Goal: Navigation & Orientation: Find specific page/section

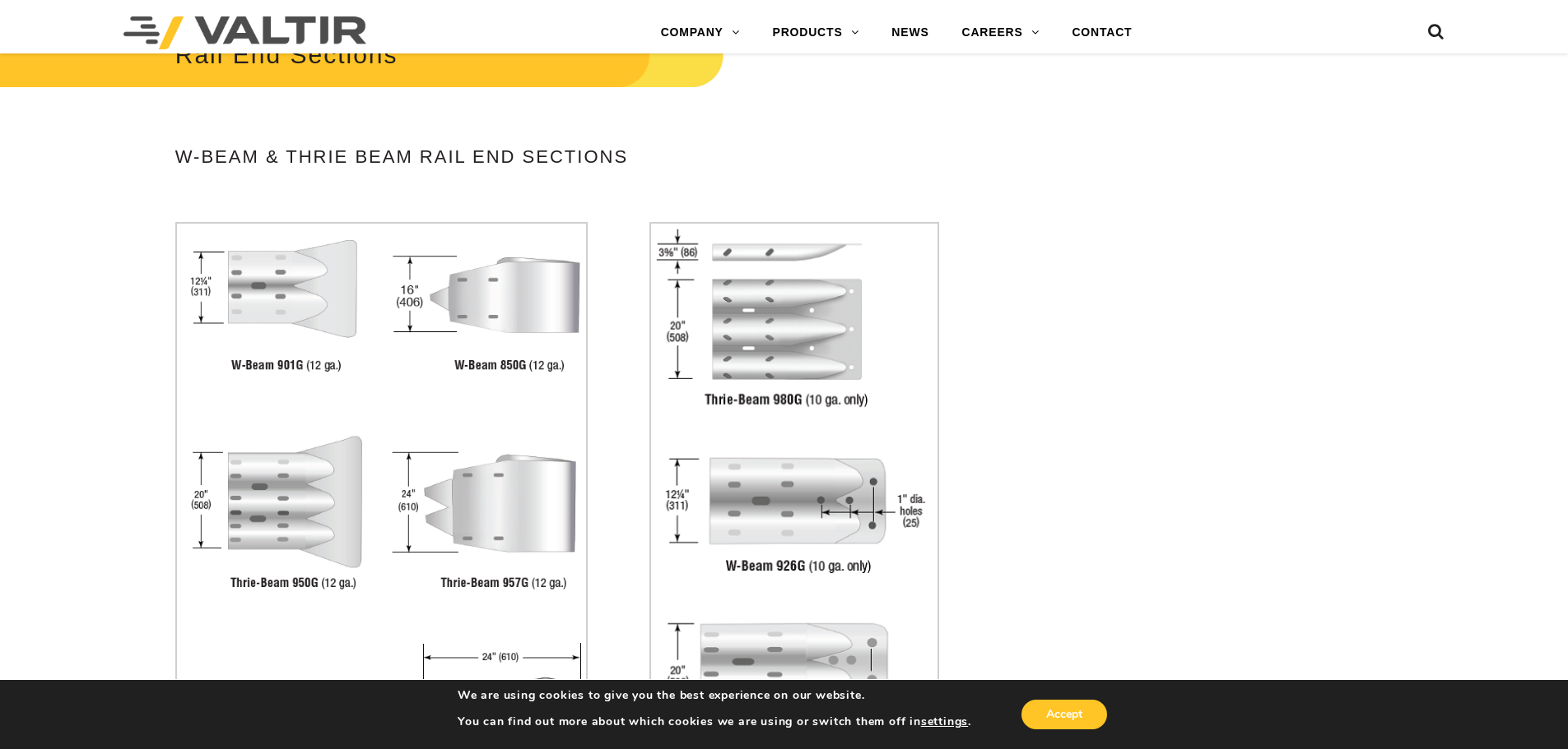
scroll to position [3536, 0]
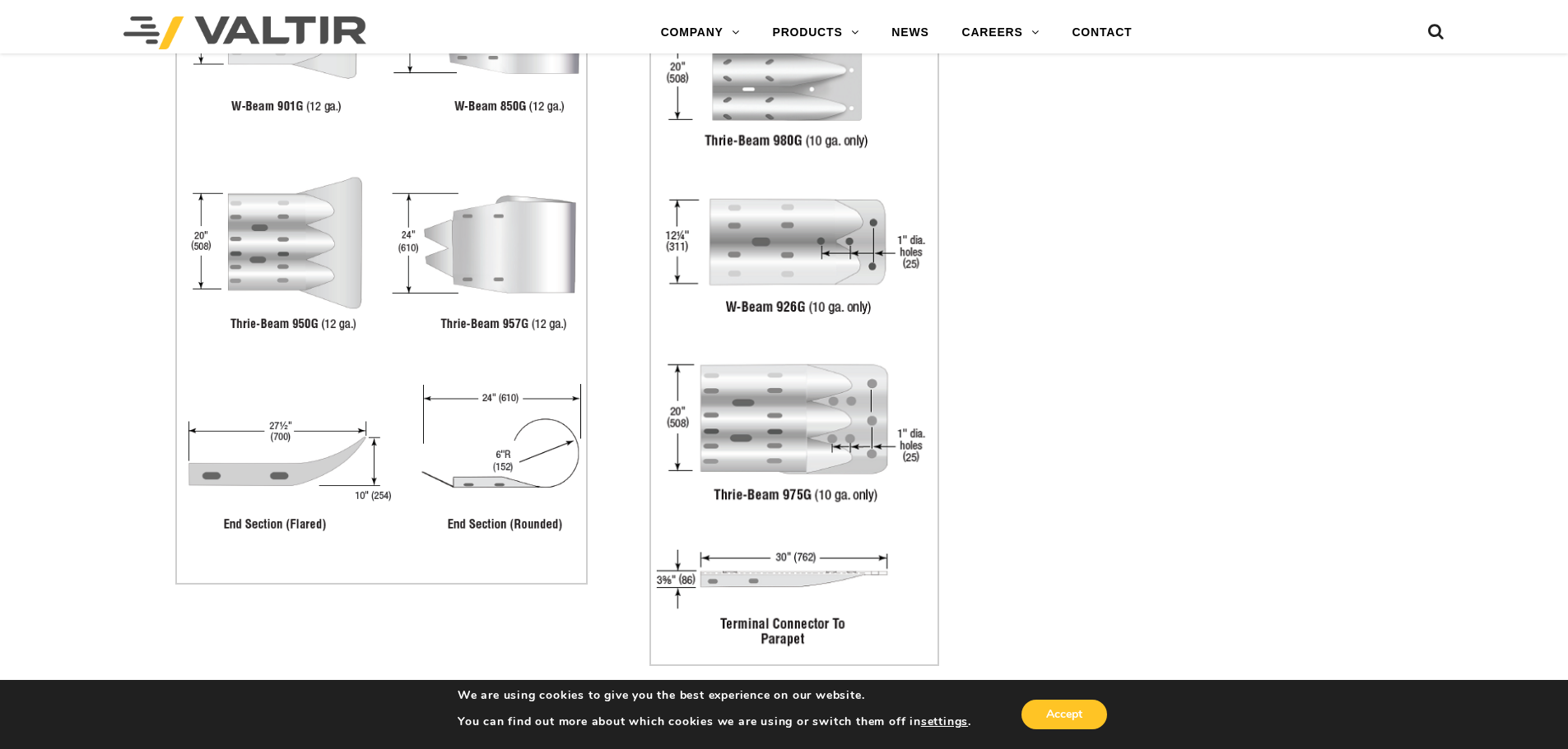
click at [494, 477] on img at bounding box center [382, 273] width 413 height 621
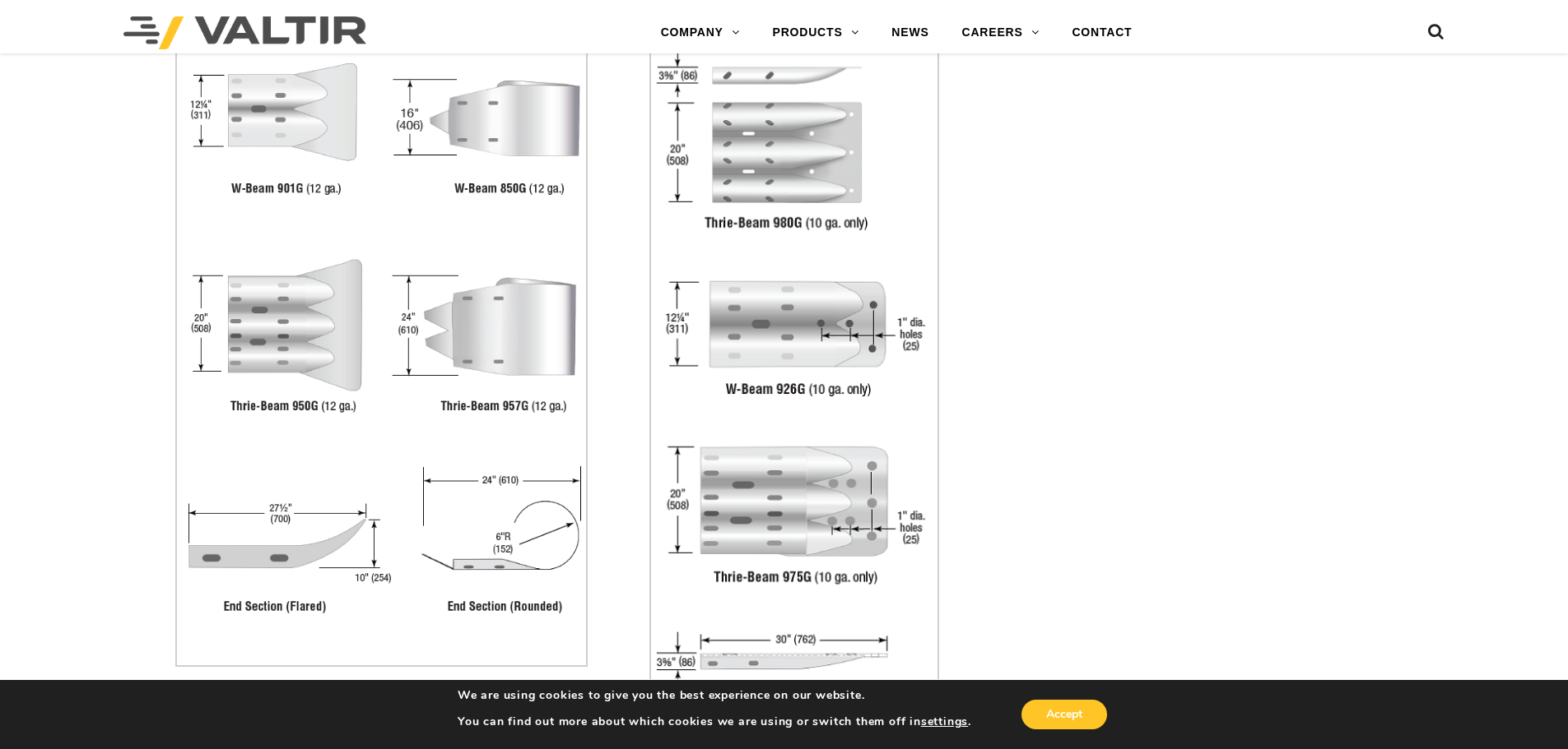
click at [504, 342] on img at bounding box center [382, 356] width 413 height 621
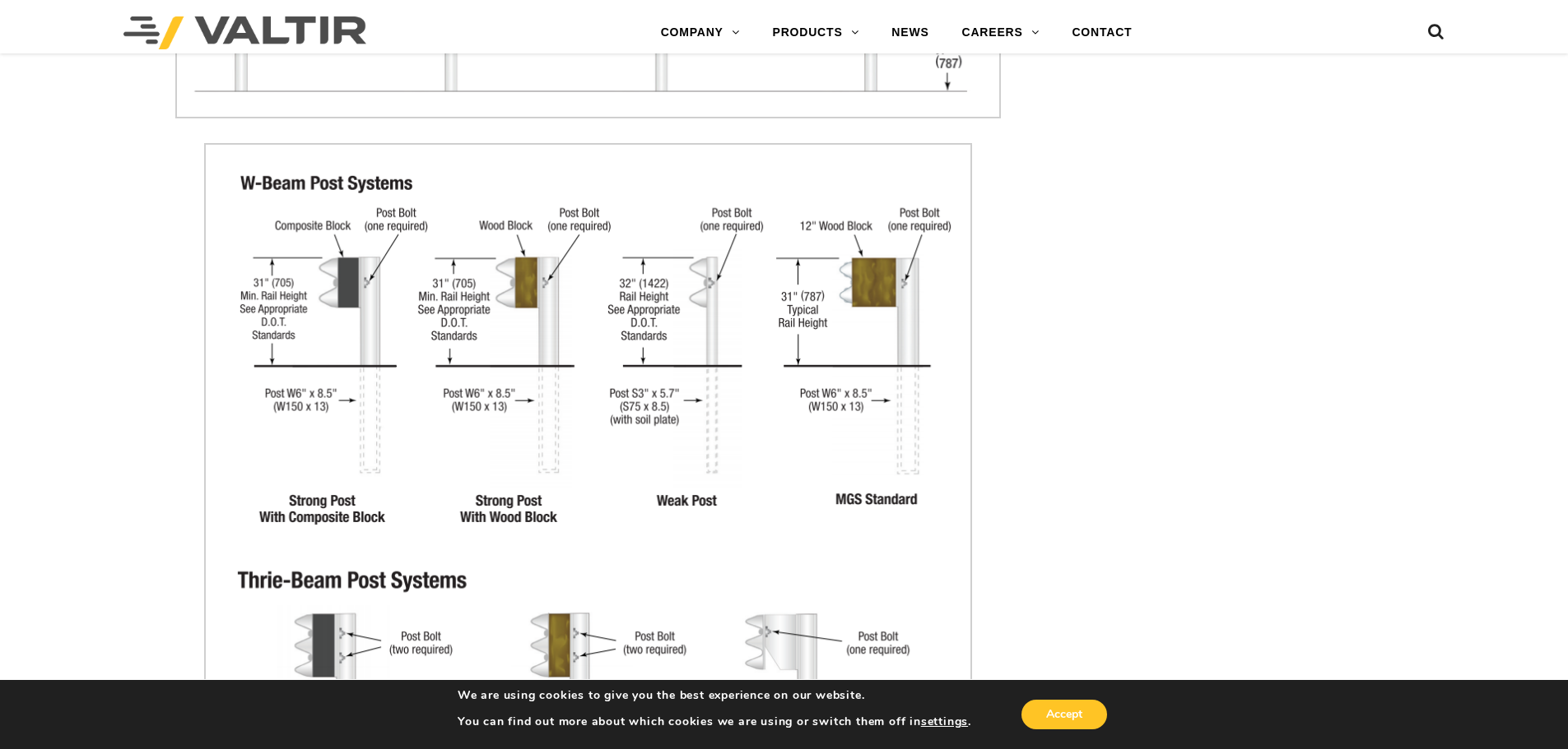
scroll to position [2220, 0]
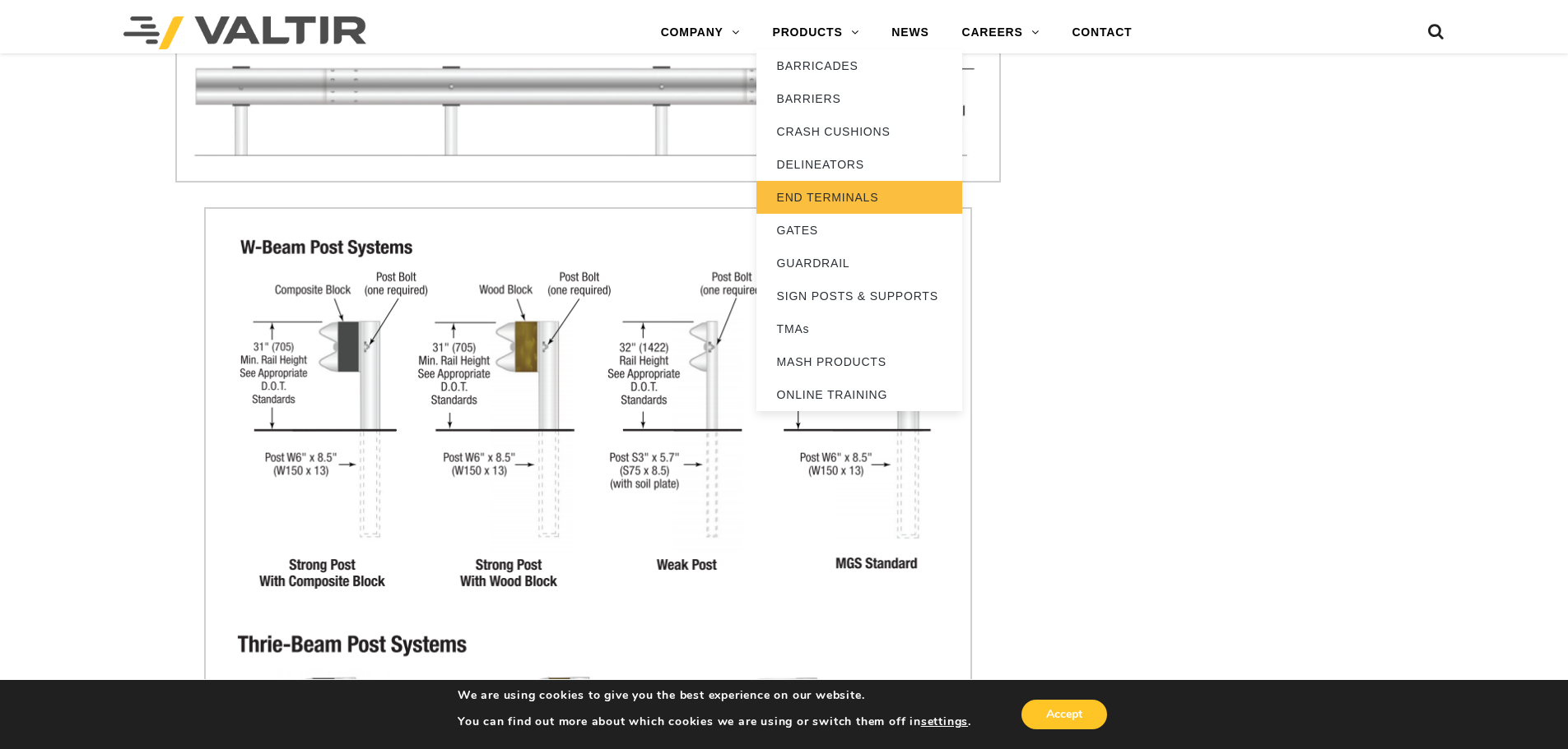
click at [834, 199] on link "END TERMINALS" at bounding box center [859, 198] width 205 height 33
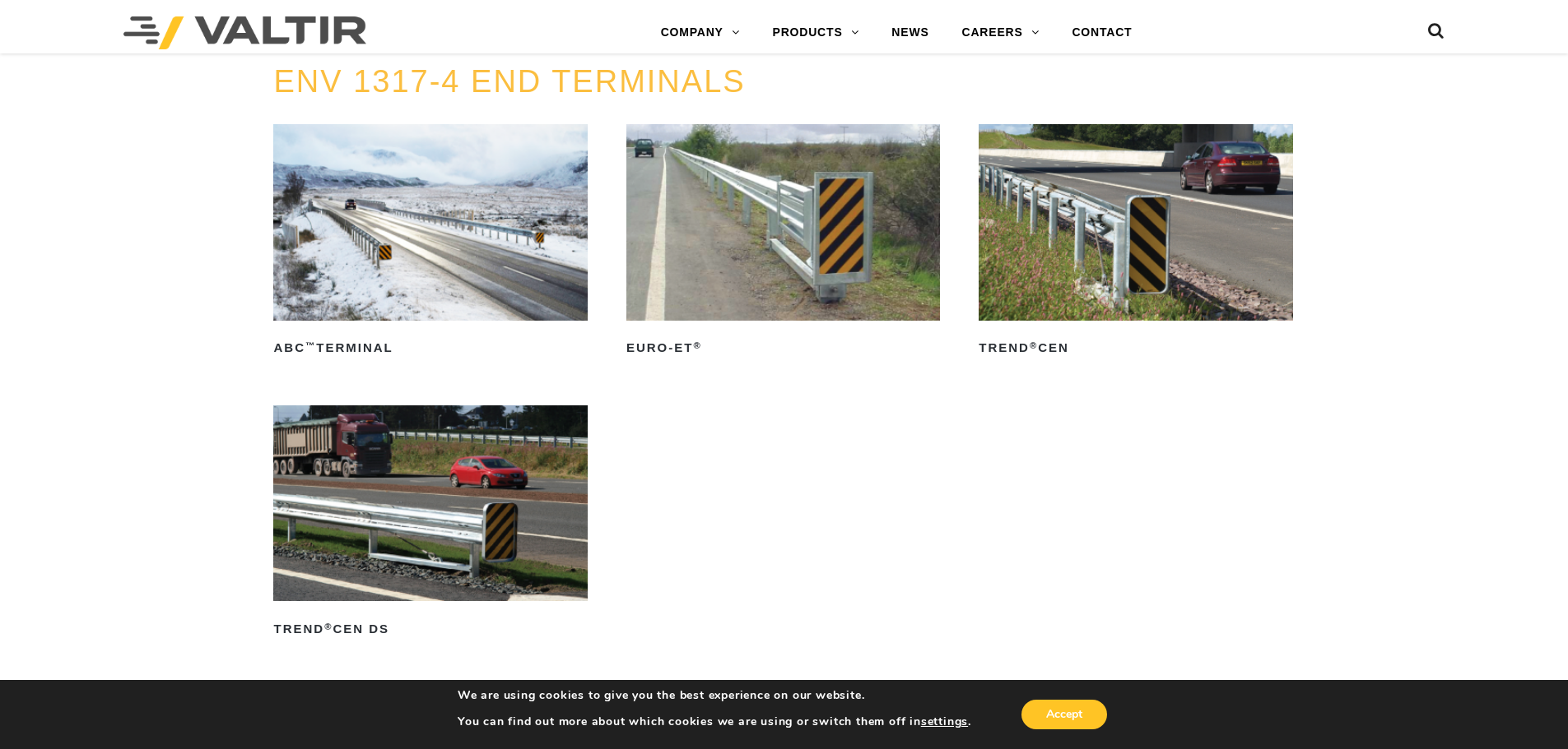
scroll to position [2136, 0]
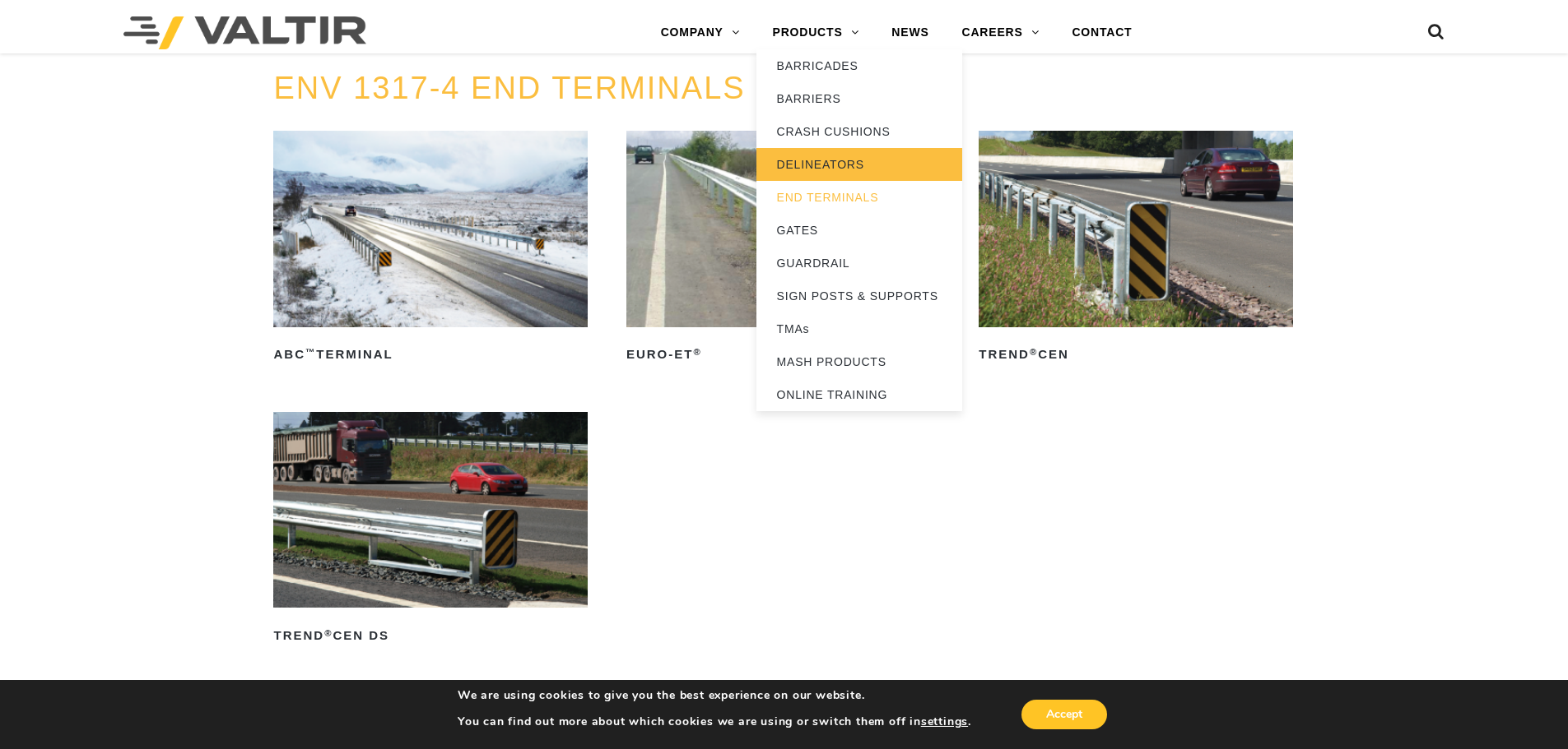
click at [822, 169] on link "DELINEATORS" at bounding box center [859, 164] width 205 height 33
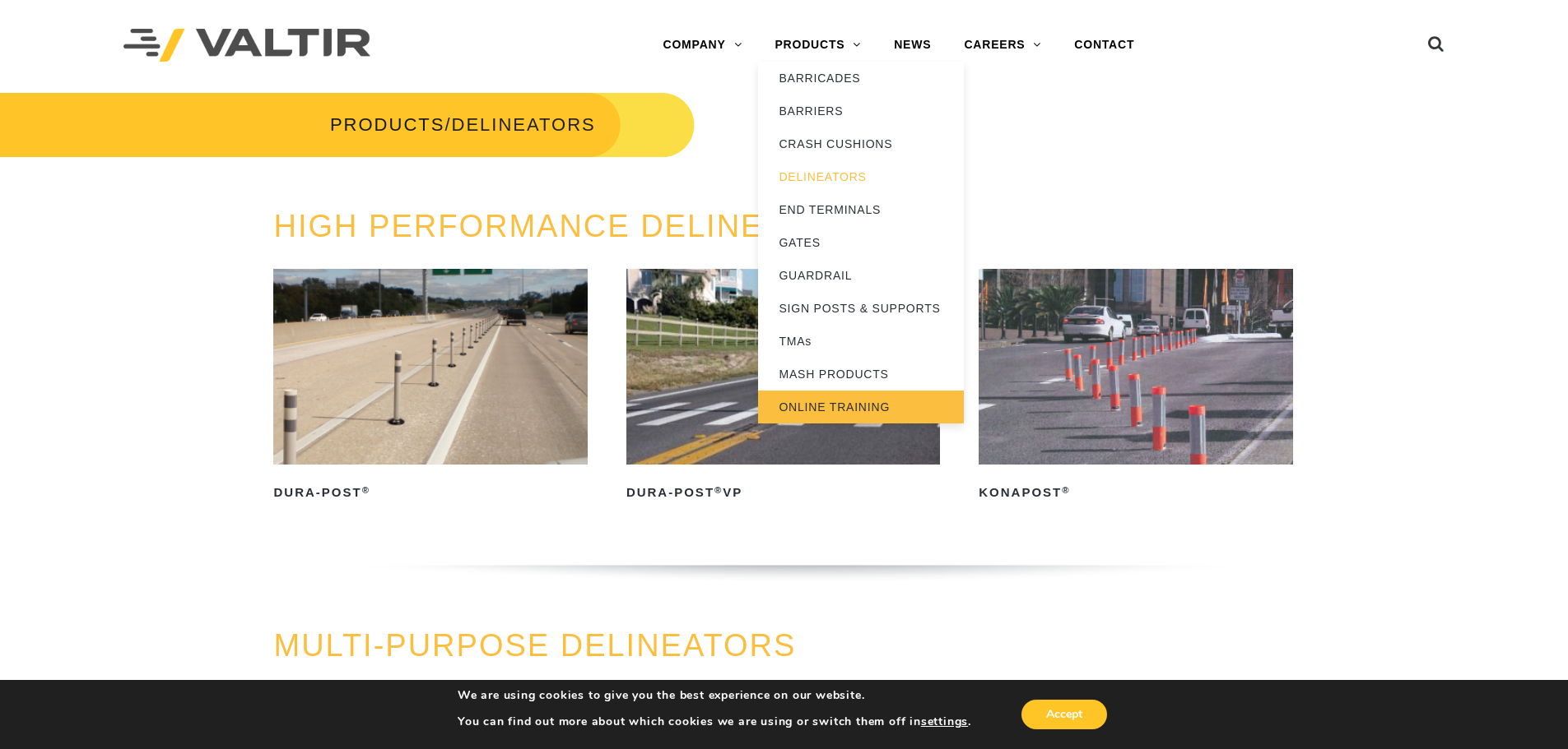
click at [862, 408] on link "ONLINE TRAINING" at bounding box center [861, 407] width 205 height 33
